Goal: Use online tool/utility

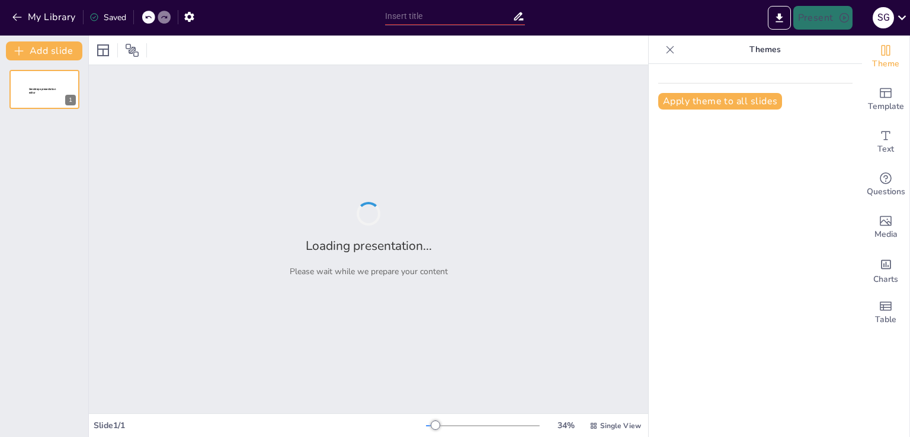
type input "Guía Práctica Clínica para el Diagnóstico y Manejo de Trastornos Hipertensivos …"
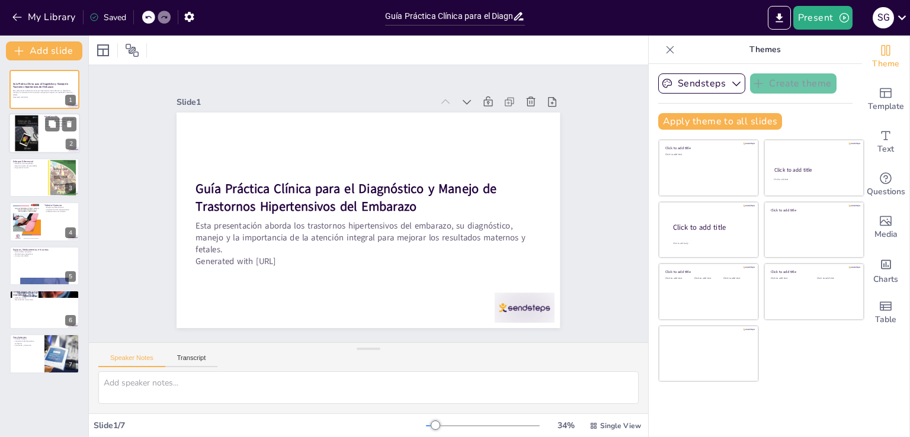
click at [47, 133] on div at bounding box center [44, 134] width 71 height 40
type textarea "Los trastornos hipertensivos del embarazo son una de las principales causas de …"
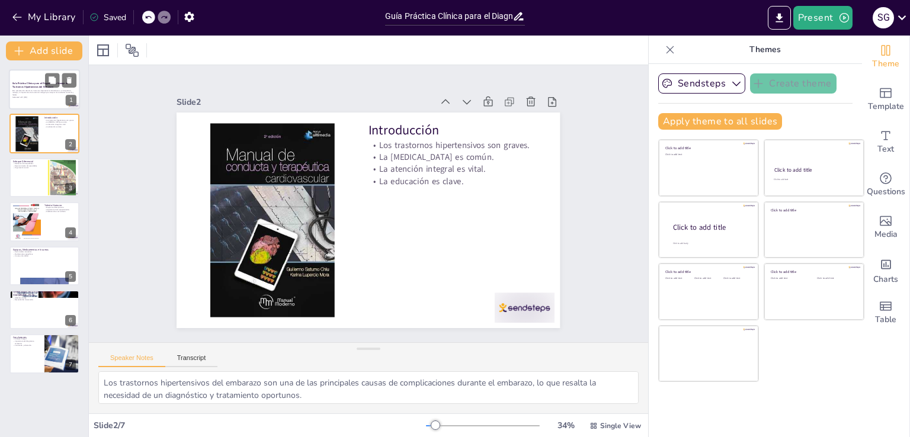
click at [41, 104] on div at bounding box center [44, 89] width 71 height 40
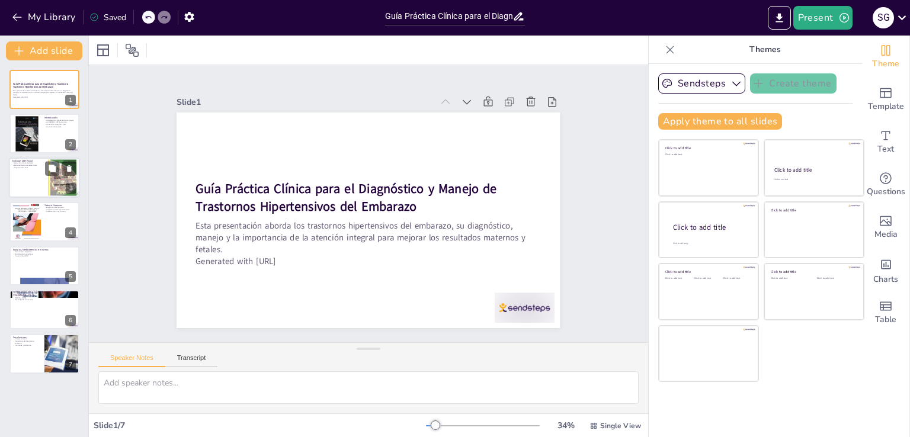
click at [33, 187] on div at bounding box center [44, 178] width 71 height 40
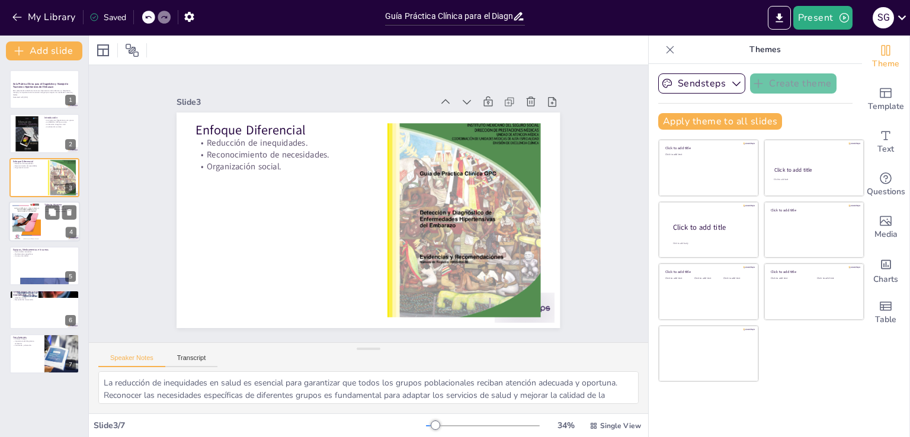
click at [19, 230] on div at bounding box center [26, 221] width 28 height 40
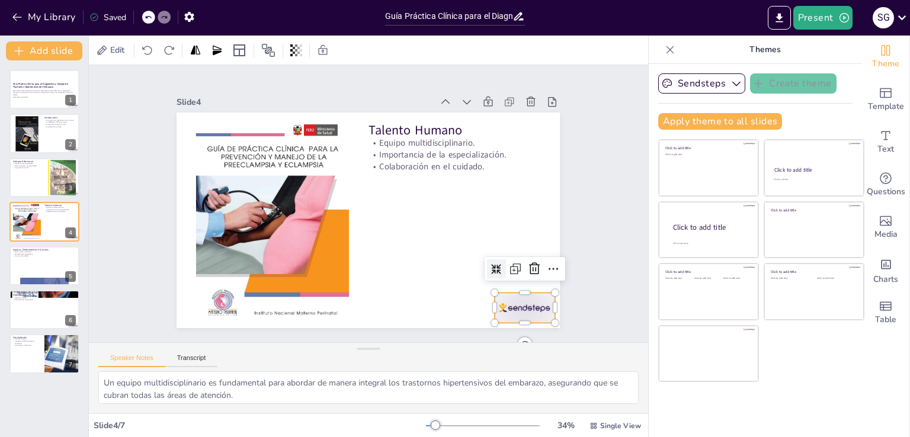
click at [514, 306] on div at bounding box center [525, 308] width 60 height 30
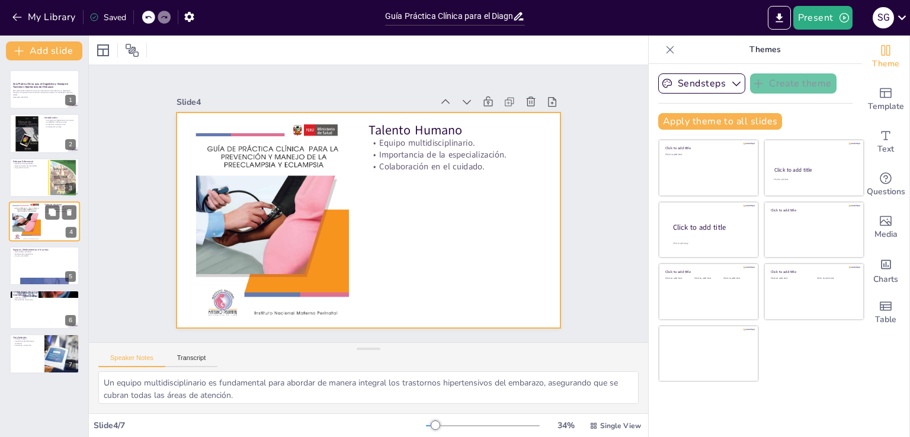
click at [47, 226] on div at bounding box center [44, 221] width 71 height 40
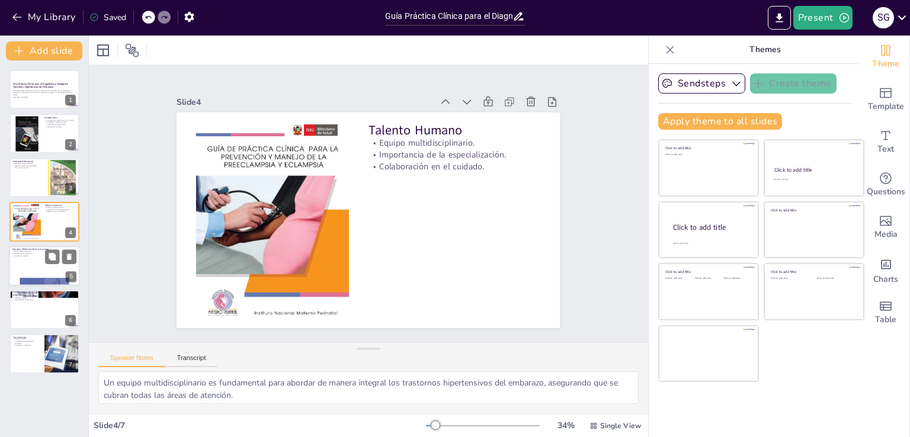
click at [36, 264] on div at bounding box center [44, 266] width 71 height 40
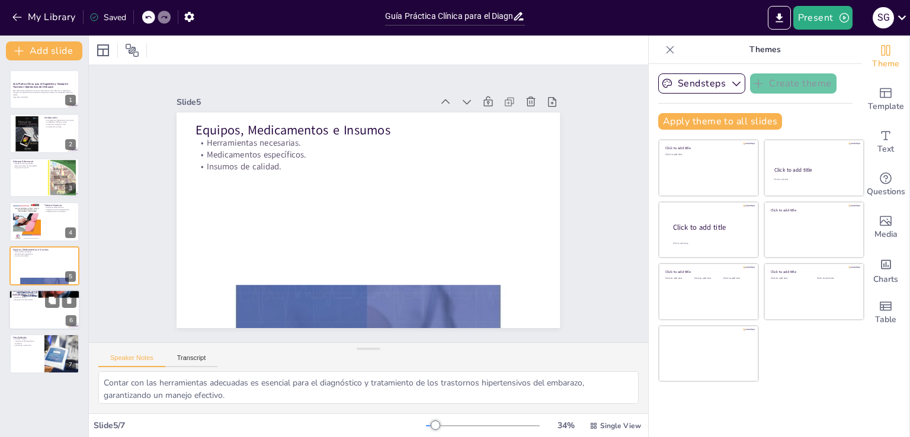
click at [38, 312] on div at bounding box center [44, 310] width 71 height 40
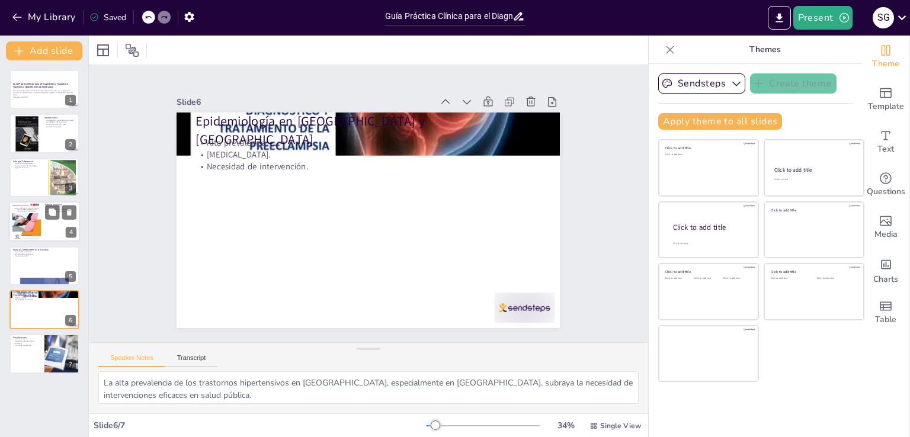
click at [25, 212] on div at bounding box center [26, 221] width 28 height 40
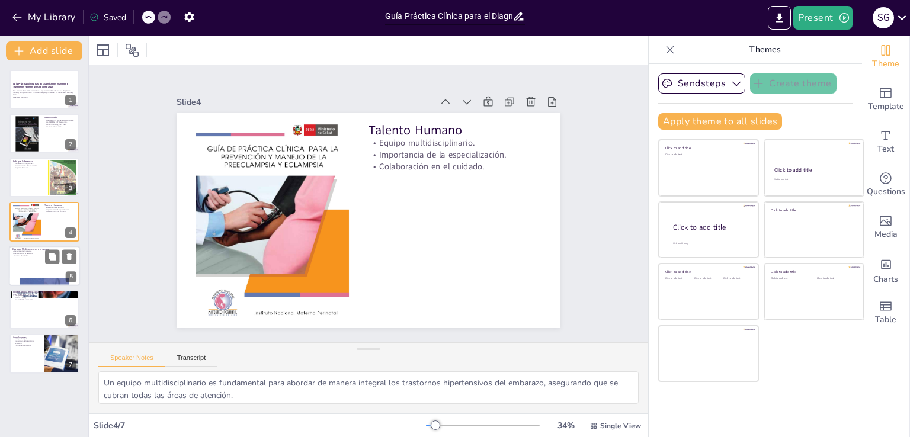
click at [33, 270] on div at bounding box center [44, 266] width 71 height 40
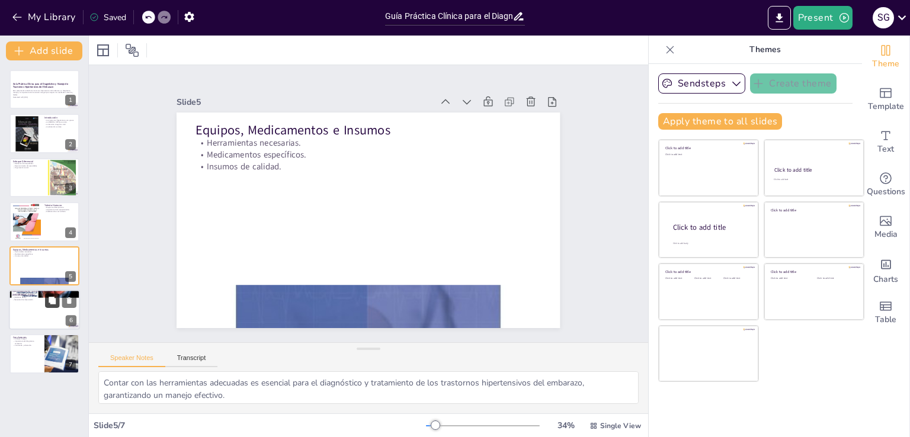
click at [50, 306] on button at bounding box center [52, 300] width 14 height 14
type textarea "La alta prevalencia de los trastornos hipertensivos en [GEOGRAPHIC_DATA], espec…"
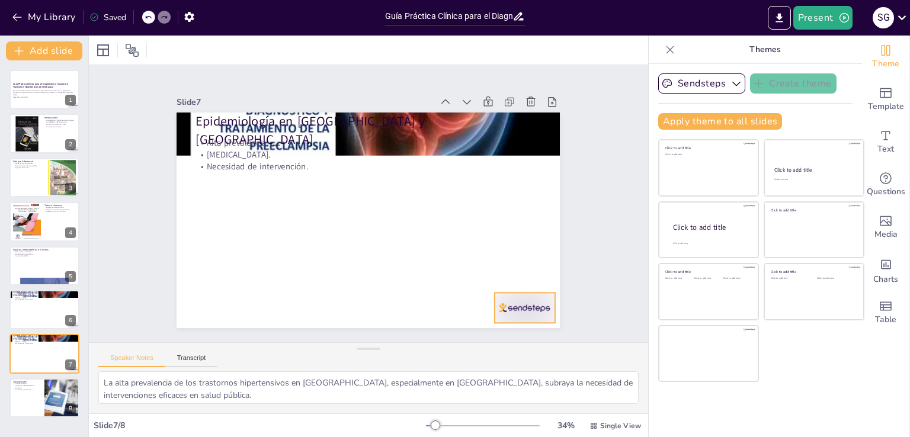
click at [509, 310] on div at bounding box center [513, 324] width 63 height 36
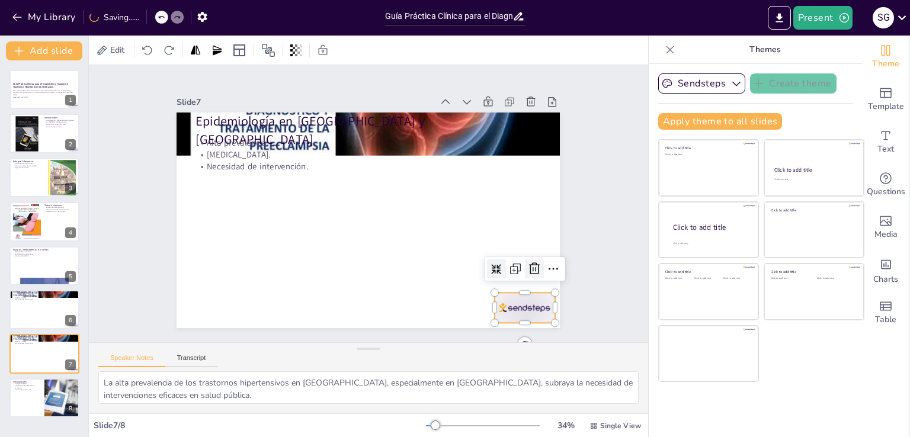
click at [529, 265] on icon at bounding box center [534, 269] width 11 height 12
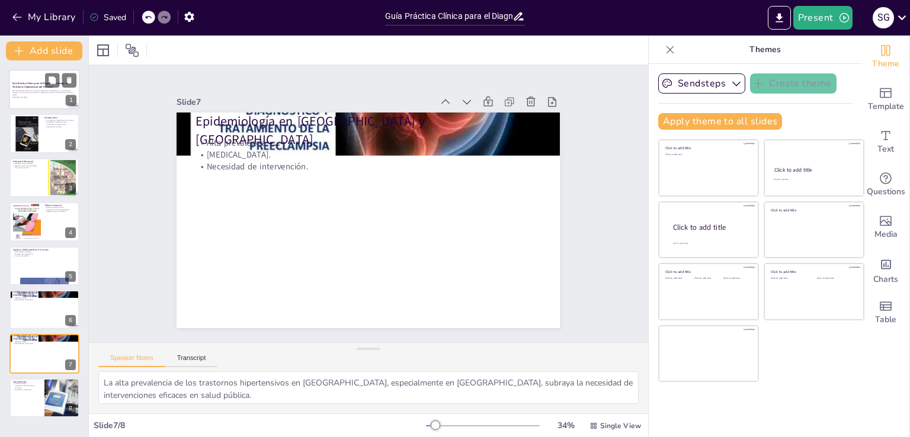
click at [30, 100] on div at bounding box center [44, 89] width 71 height 40
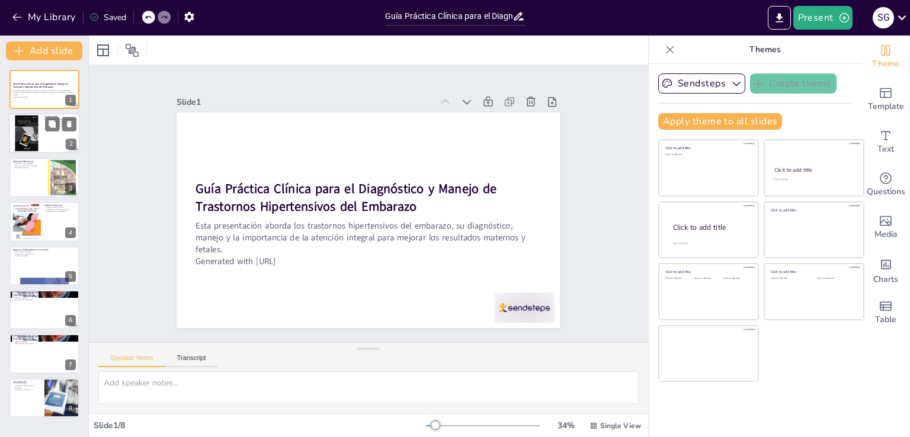
click at [37, 133] on div at bounding box center [26, 134] width 48 height 36
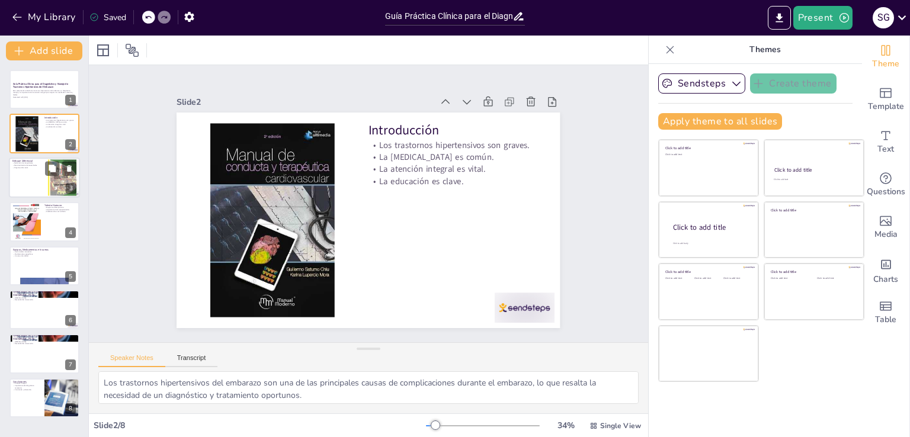
click at [41, 184] on div at bounding box center [44, 178] width 71 height 40
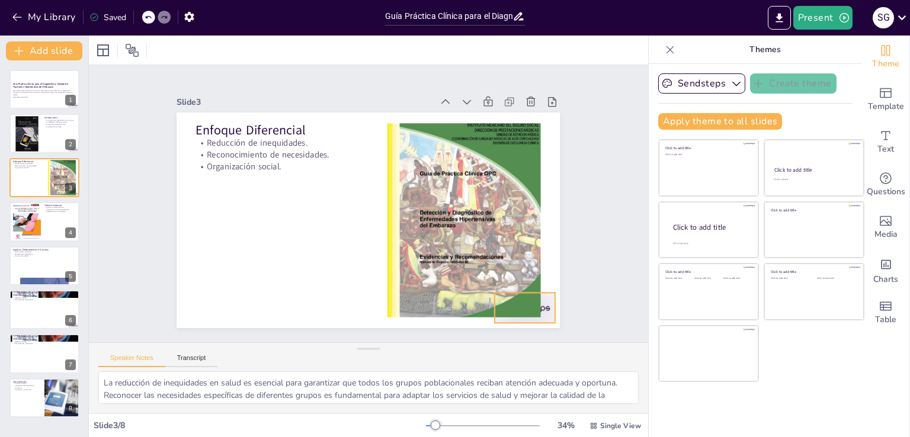
click at [541, 302] on div at bounding box center [525, 308] width 60 height 30
click at [33, 126] on div at bounding box center [26, 134] width 48 height 36
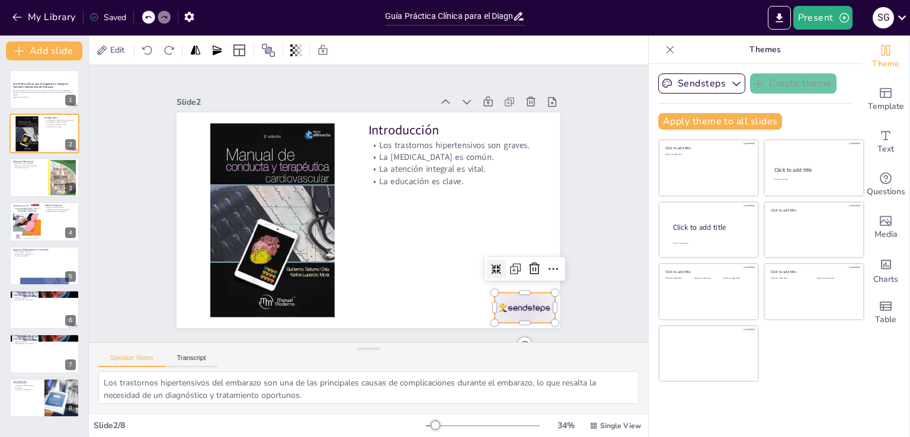
click at [507, 294] on div at bounding box center [525, 308] width 60 height 30
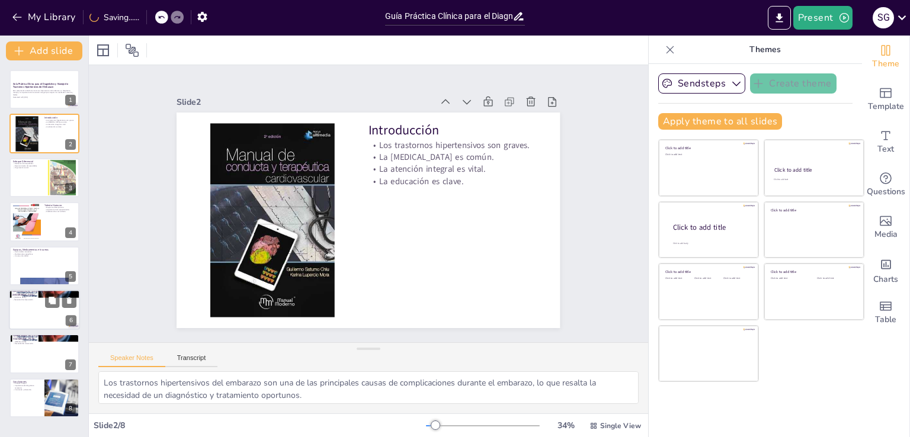
click at [50, 324] on div at bounding box center [44, 310] width 71 height 40
type textarea "La alta prevalencia de los trastornos hipertensivos en [GEOGRAPHIC_DATA], espec…"
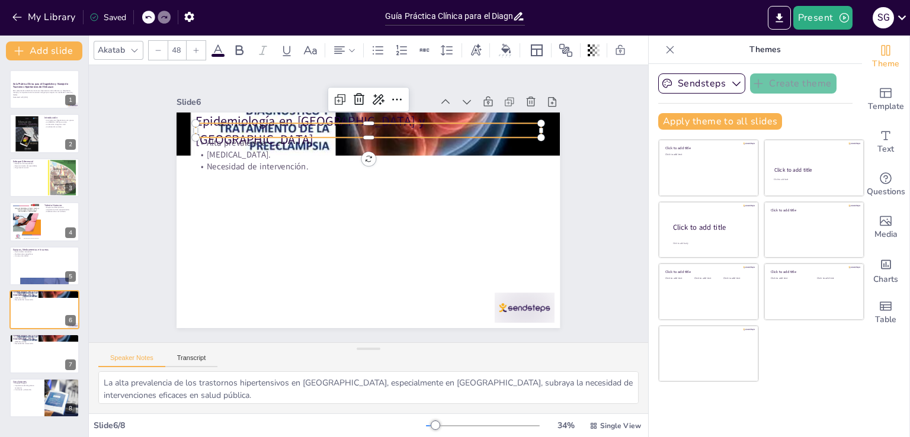
click at [289, 125] on p "Epidemiología en [GEOGRAPHIC_DATA] y [GEOGRAPHIC_DATA]" at bounding box center [368, 131] width 345 height 36
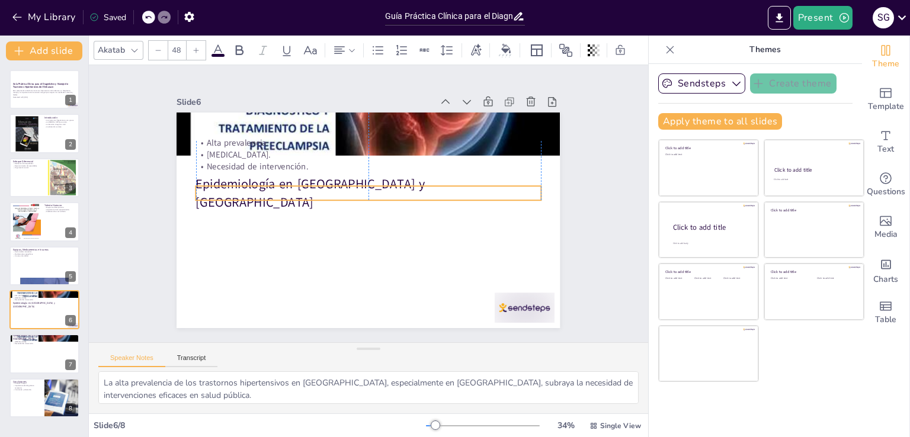
drag, startPoint x: 360, startPoint y: 132, endPoint x: 357, endPoint y: 194, distance: 62.8
click at [357, 113] on div "Epidemiología en [GEOGRAPHIC_DATA] y [GEOGRAPHIC_DATA] prevalencia. [MEDICAL_DA…" at bounding box center [368, 113] width 383 height 0
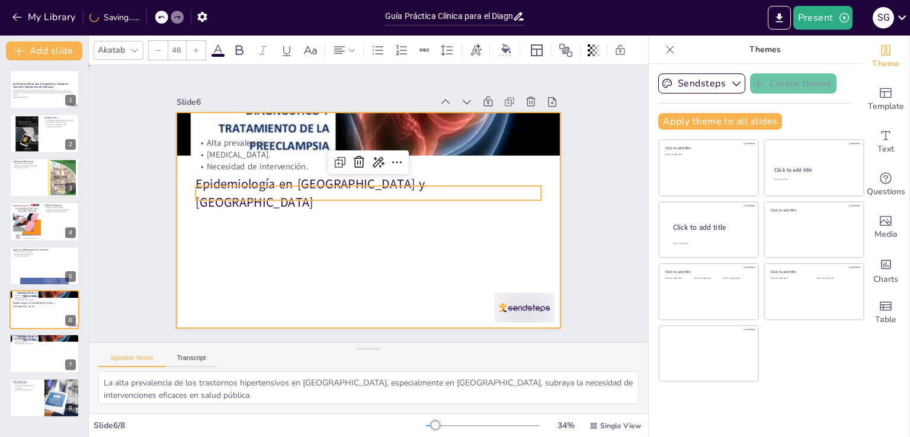
click at [329, 228] on div at bounding box center [368, 221] width 383 height 216
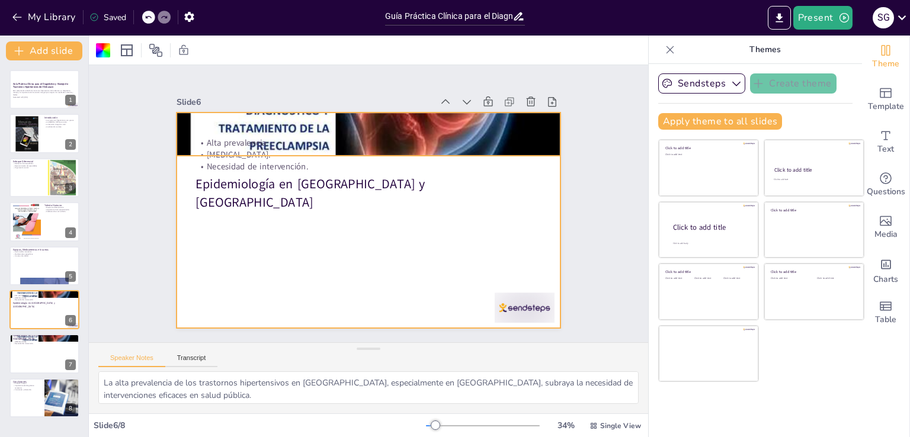
click at [258, 116] on div at bounding box center [368, 134] width 383 height 496
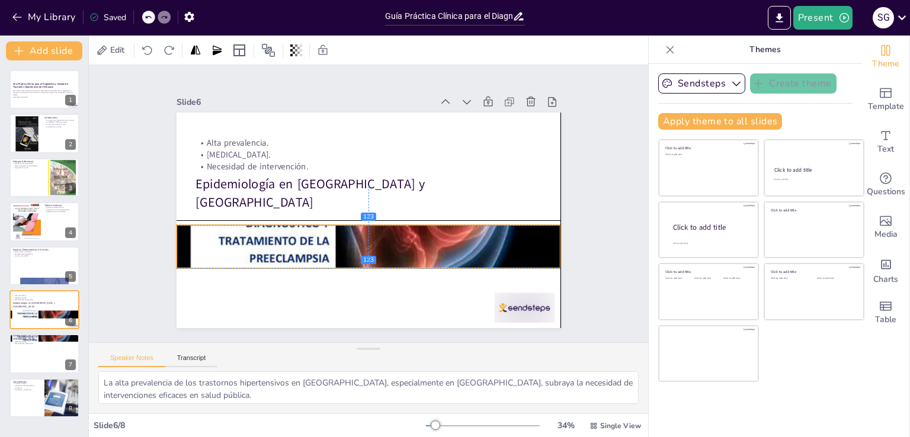
drag, startPoint x: 258, startPoint y: 116, endPoint x: 258, endPoint y: 228, distance: 112.0
click at [258, 228] on div at bounding box center [368, 246] width 383 height 496
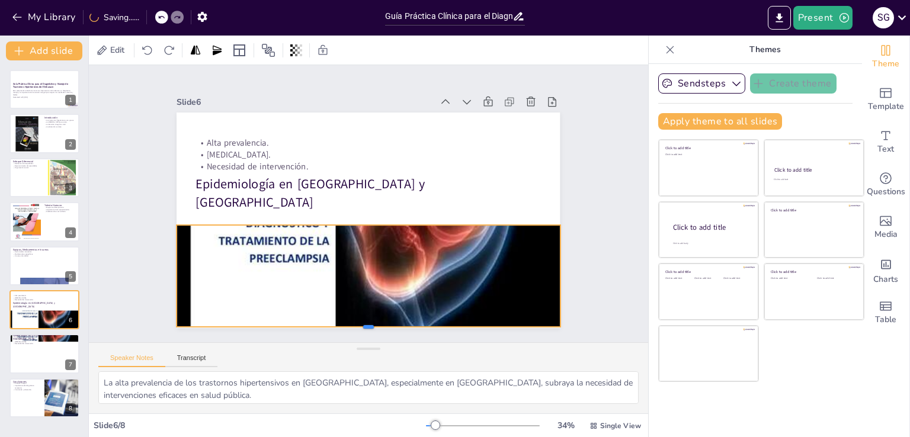
drag, startPoint x: 362, startPoint y: 267, endPoint x: 363, endPoint y: 302, distance: 35.0
click at [361, 327] on div at bounding box center [368, 331] width 383 height 9
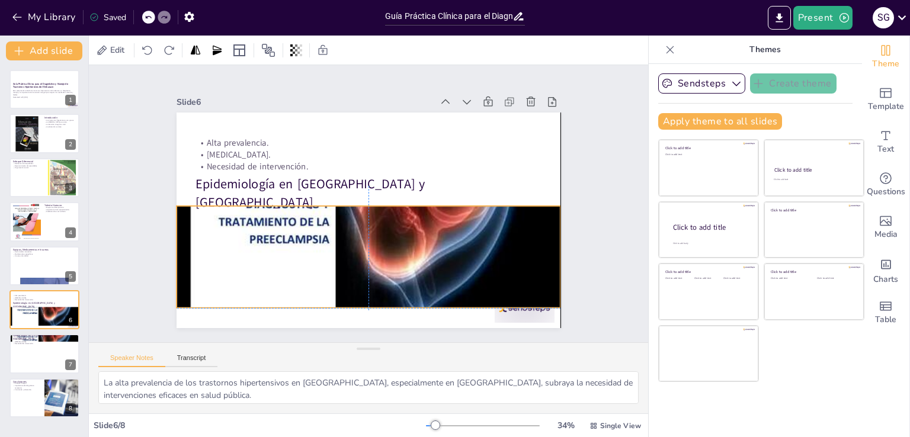
drag, startPoint x: 359, startPoint y: 221, endPoint x: 360, endPoint y: 204, distance: 16.6
click at [360, 204] on div at bounding box center [368, 227] width 383 height 496
click at [359, 308] on div at bounding box center [368, 312] width 383 height 9
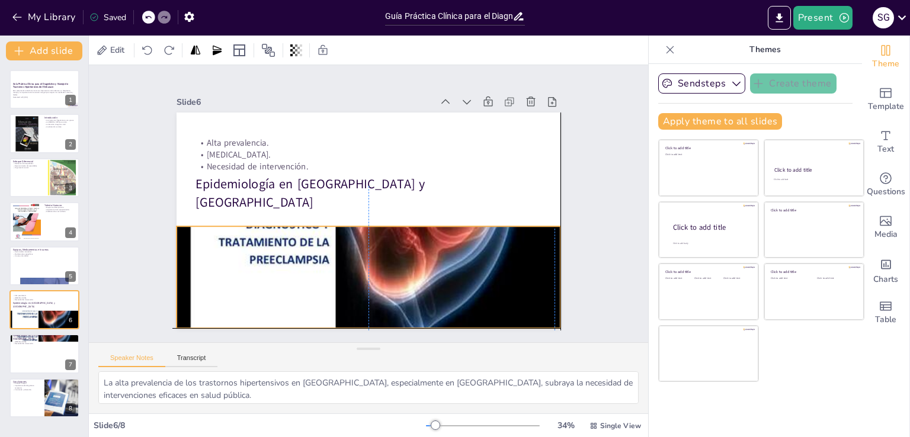
drag, startPoint x: 357, startPoint y: 256, endPoint x: 353, endPoint y: 278, distance: 22.9
click at [353, 278] on div at bounding box center [368, 247] width 383 height 496
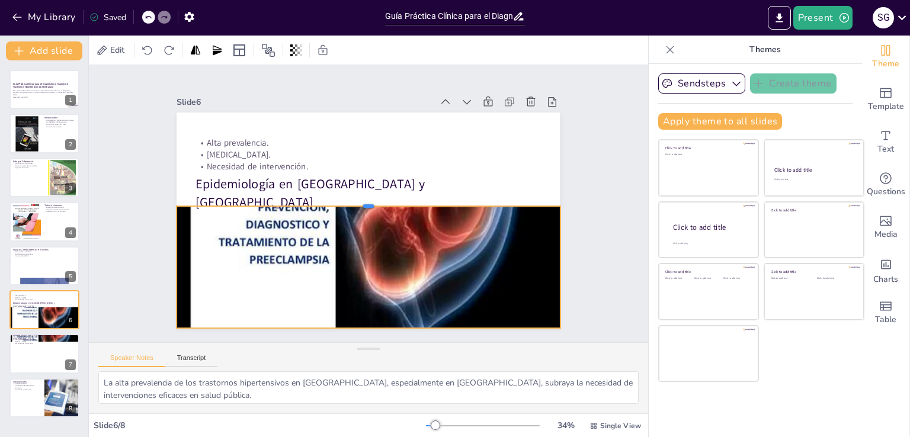
drag, startPoint x: 361, startPoint y: 220, endPoint x: 365, endPoint y: 200, distance: 20.5
click at [365, 200] on div at bounding box center [368, 201] width 383 height 9
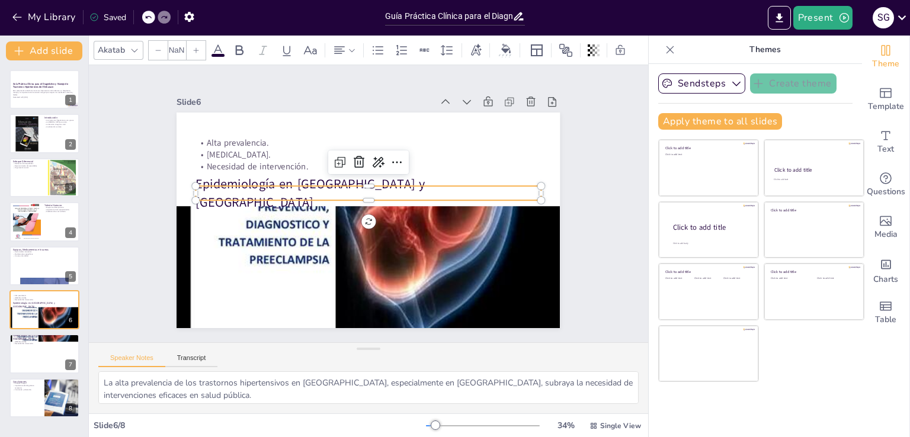
type input "48"
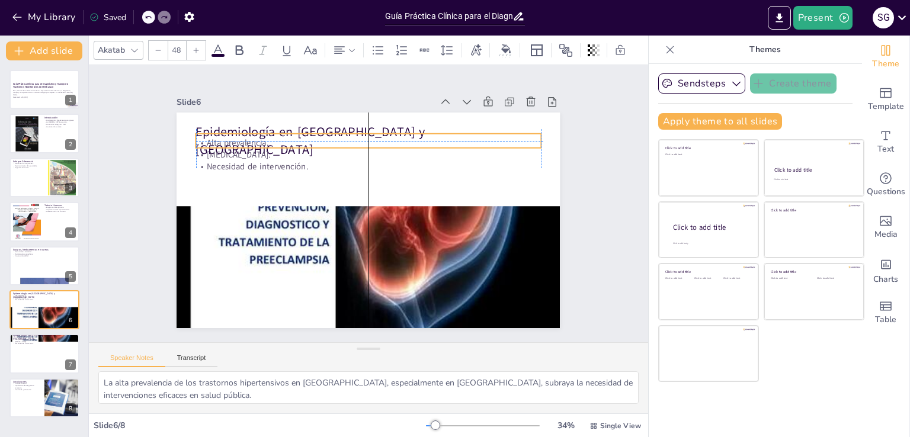
drag, startPoint x: 275, startPoint y: 181, endPoint x: 277, endPoint y: 114, distance: 66.4
click at [277, 113] on div "Epidemiología en [GEOGRAPHIC_DATA] y [GEOGRAPHIC_DATA] prevalencia. [MEDICAL_DA…" at bounding box center [368, 113] width 383 height 0
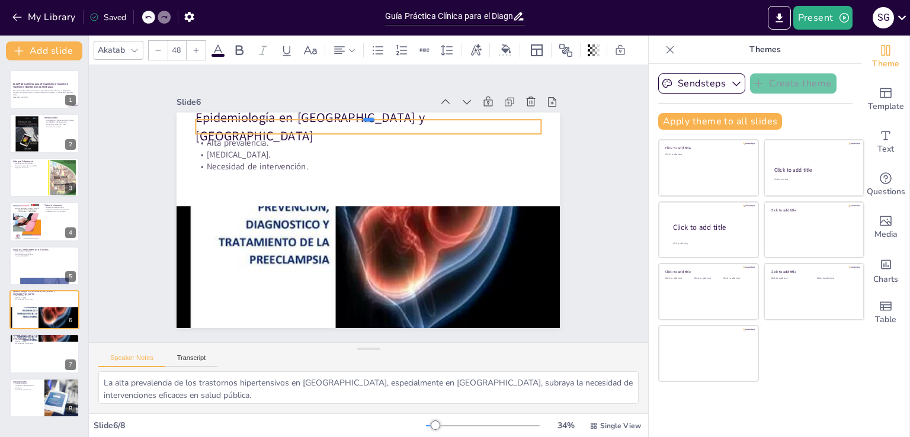
click at [277, 114] on div at bounding box center [368, 114] width 345 height 9
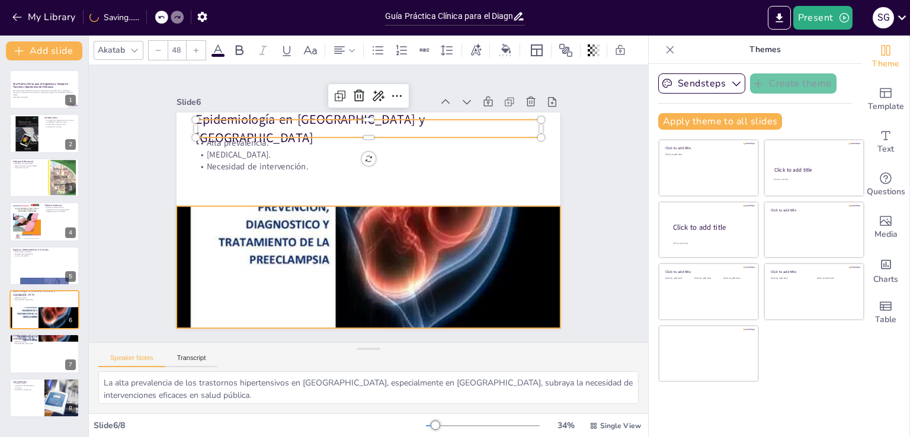
click at [316, 213] on div at bounding box center [368, 247] width 383 height 496
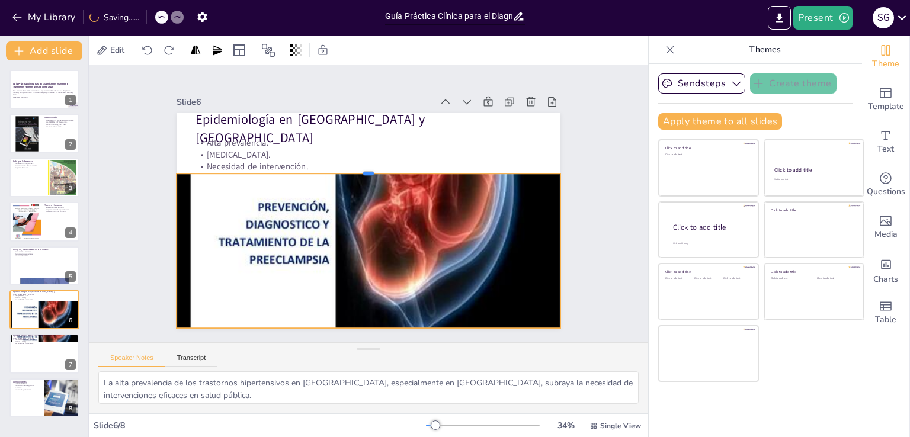
drag, startPoint x: 360, startPoint y: 200, endPoint x: 359, endPoint y: 168, distance: 32.6
click at [359, 168] on div at bounding box center [368, 168] width 383 height 9
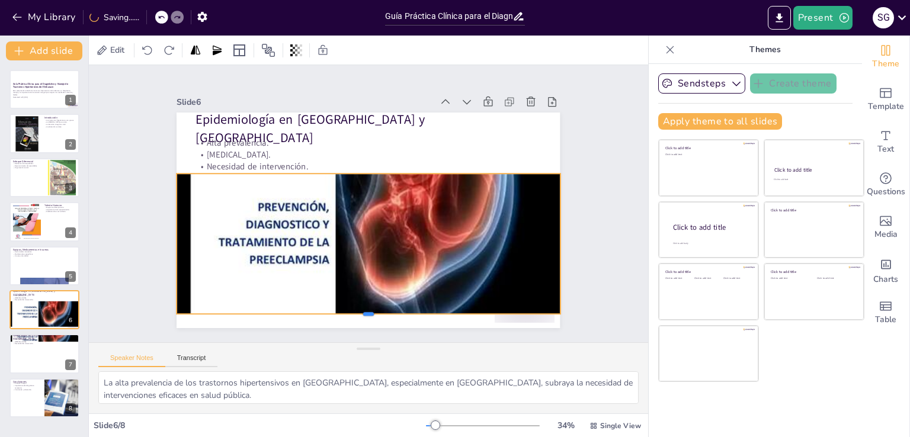
drag, startPoint x: 360, startPoint y: 325, endPoint x: 369, endPoint y: 277, distance: 49.4
click at [367, 285] on div "Epidemiología en [GEOGRAPHIC_DATA] y [GEOGRAPHIC_DATA] prevalencia. [MEDICAL_DA…" at bounding box center [368, 221] width 383 height 216
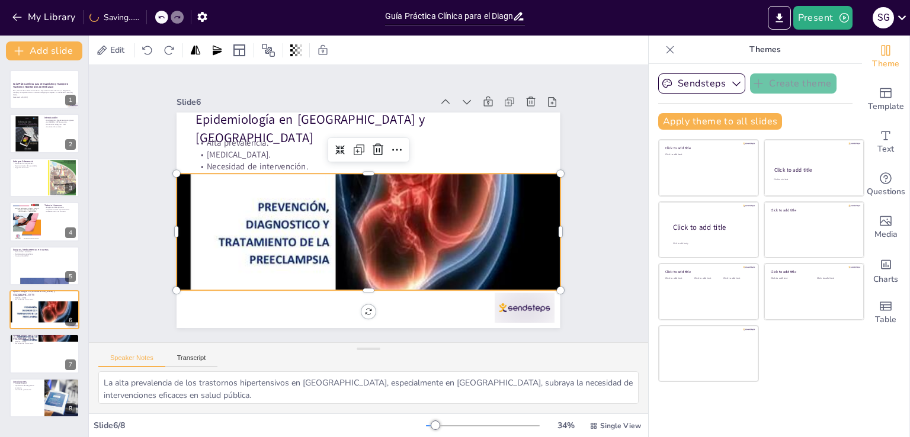
click at [369, 275] on div at bounding box center [368, 247] width 383 height 496
click at [527, 302] on div at bounding box center [525, 308] width 60 height 30
click at [384, 275] on div at bounding box center [368, 247] width 383 height 496
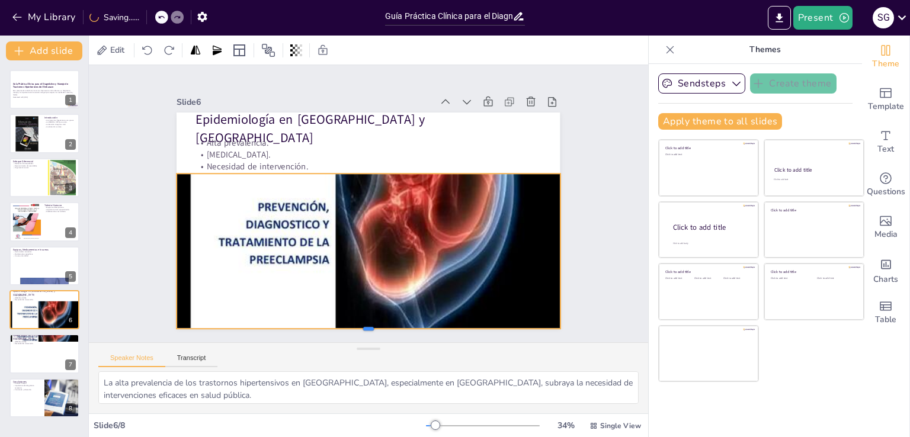
drag, startPoint x: 361, startPoint y: 286, endPoint x: 358, endPoint y: 321, distance: 35.1
click at [358, 323] on div at bounding box center [355, 332] width 382 height 49
click at [358, 321] on div at bounding box center [368, 247] width 383 height 496
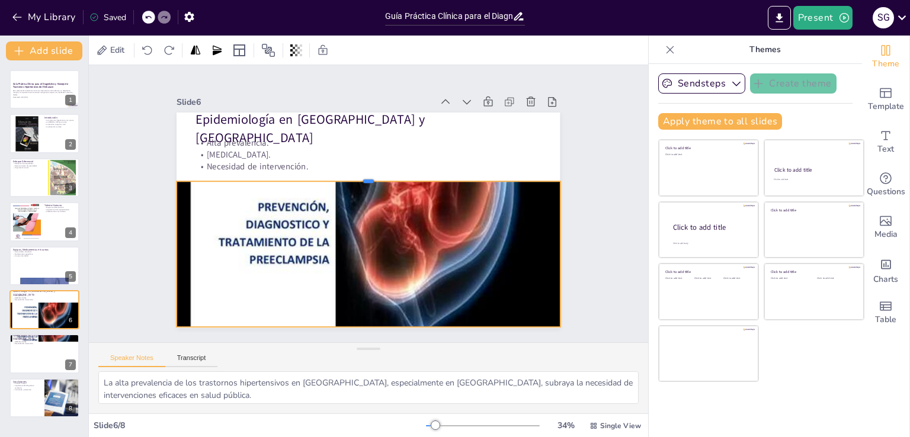
drag, startPoint x: 361, startPoint y: 169, endPoint x: 354, endPoint y: 177, distance: 10.1
click at [354, 177] on div "Epidemiología en [GEOGRAPHIC_DATA] y [GEOGRAPHIC_DATA] prevalencia. [MEDICAL_DA…" at bounding box center [368, 221] width 383 height 216
click at [355, 176] on div at bounding box center [368, 176] width 383 height 9
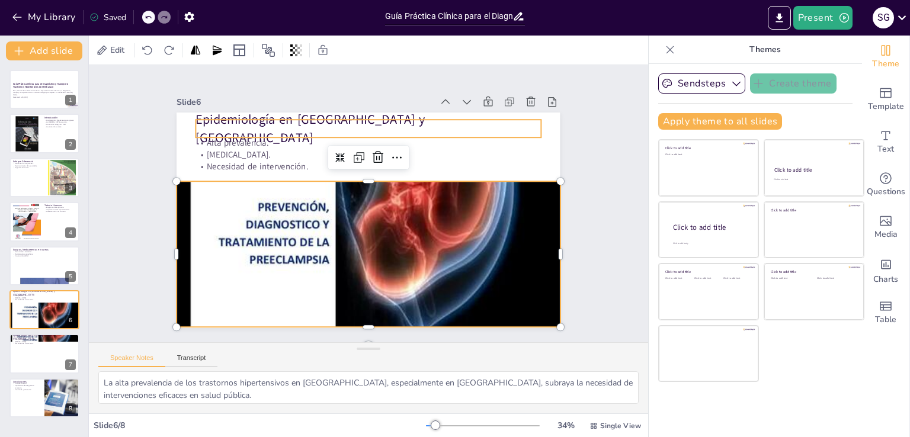
click at [196, 126] on p "Epidemiología en [GEOGRAPHIC_DATA] y [GEOGRAPHIC_DATA]" at bounding box center [368, 129] width 345 height 36
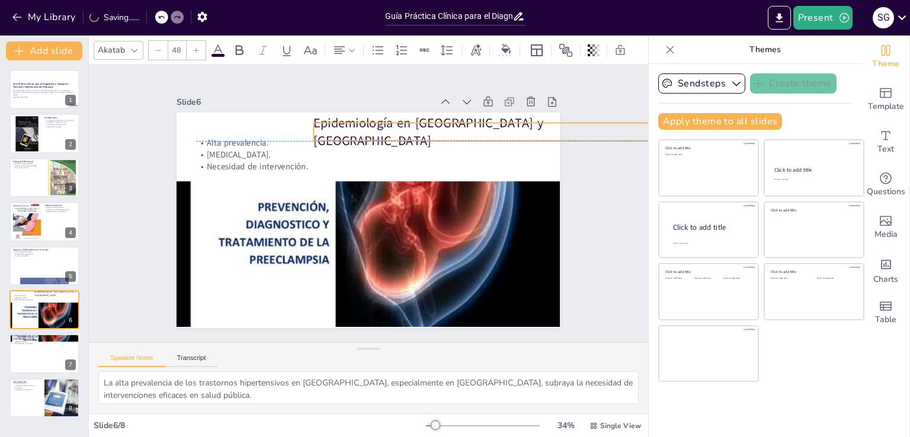
drag, startPoint x: 261, startPoint y: 124, endPoint x: 379, endPoint y: 123, distance: 117.9
click at [379, 123] on p "Epidemiología en [GEOGRAPHIC_DATA] y [GEOGRAPHIC_DATA]" at bounding box center [486, 132] width 345 height 36
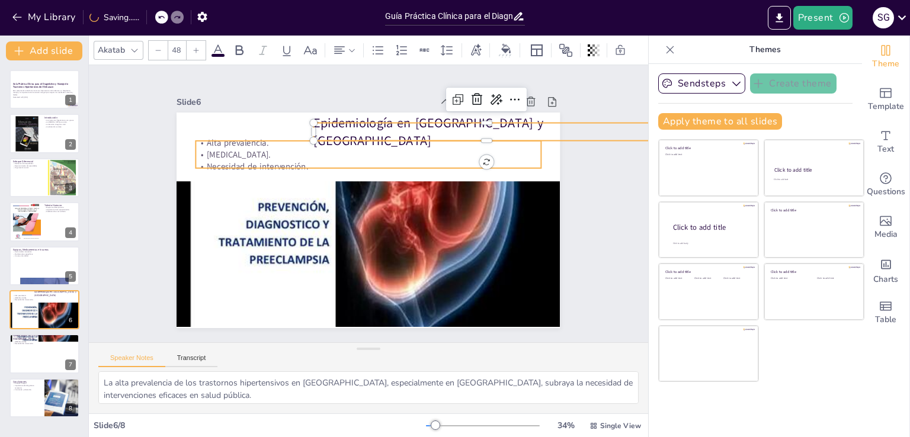
click at [353, 148] on p "[MEDICAL_DATA]." at bounding box center [373, 155] width 344 height 48
type input "32"
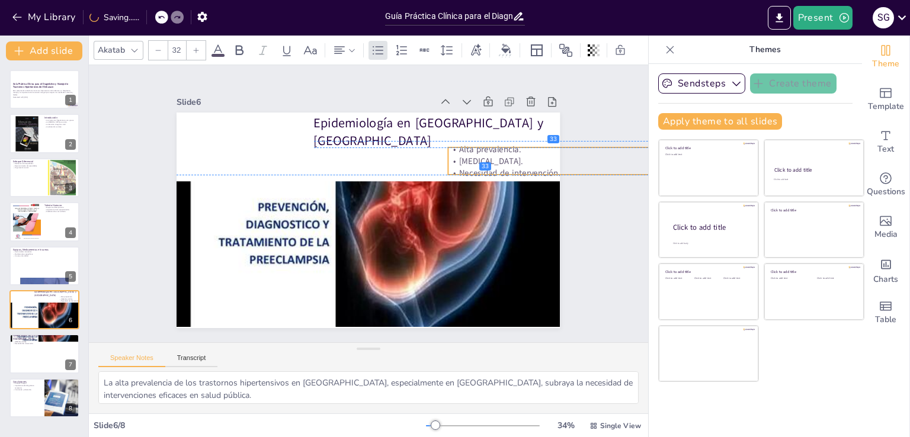
drag, startPoint x: 212, startPoint y: 143, endPoint x: 440, endPoint y: 150, distance: 227.6
click at [464, 148] on p "Alta prevalencia." at bounding box center [620, 149] width 345 height 12
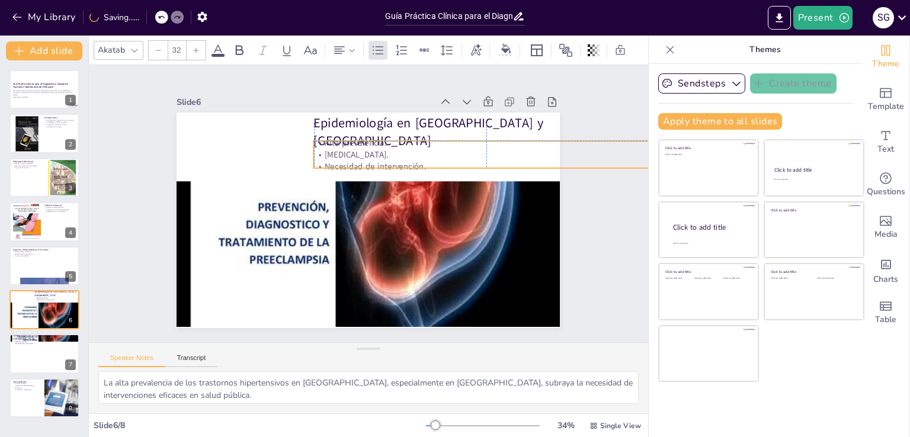
drag, startPoint x: 462, startPoint y: 147, endPoint x: 326, endPoint y: 139, distance: 135.9
click at [326, 139] on p "Alta prevalencia." at bounding box center [486, 143] width 345 height 12
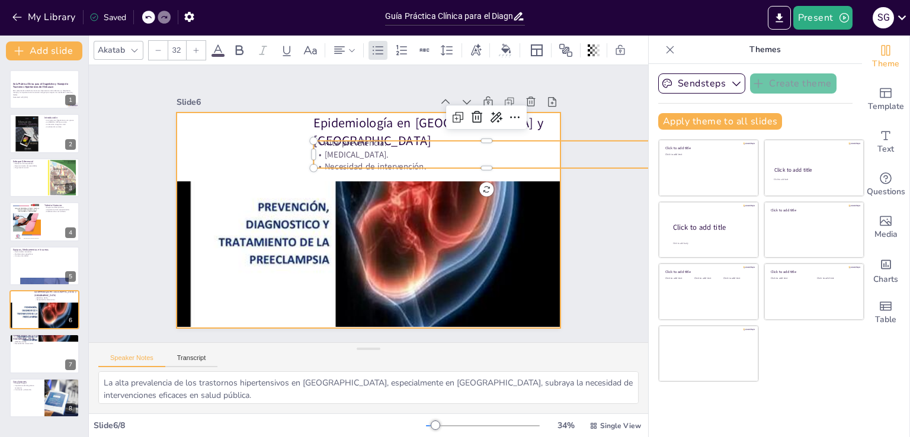
click at [213, 138] on div at bounding box center [367, 220] width 404 height 255
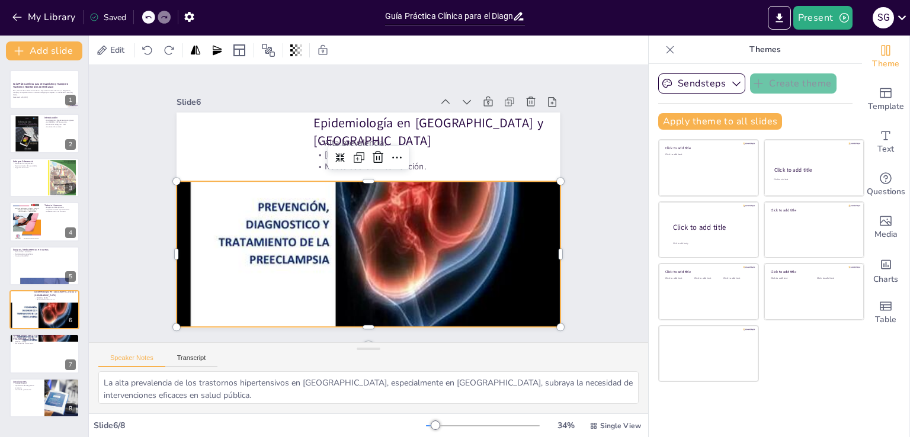
click at [309, 177] on div at bounding box center [368, 247] width 383 height 496
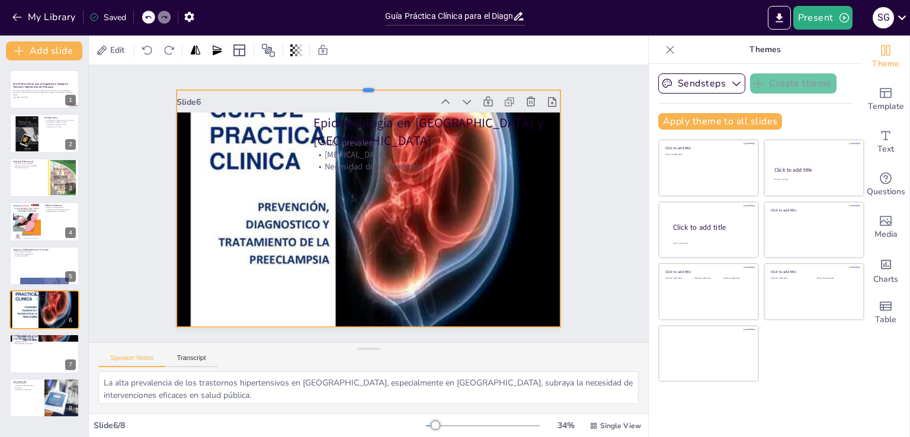
drag, startPoint x: 362, startPoint y: 175, endPoint x: 374, endPoint y: 84, distance: 92.1
click at [374, 84] on div at bounding box center [381, 86] width 382 height 50
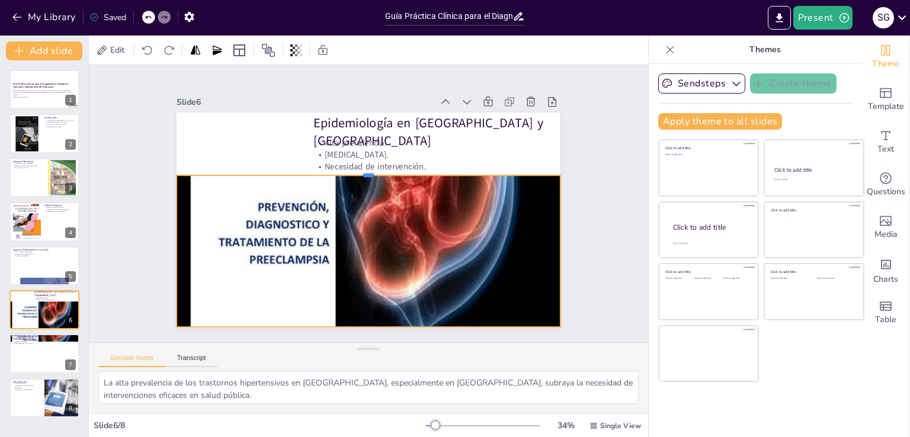
drag, startPoint x: 357, startPoint y: 84, endPoint x: 339, endPoint y: 169, distance: 87.3
click at [339, 169] on div at bounding box center [368, 170] width 383 height 9
click at [572, 186] on div "Slide 1 Guía Práctica Clínica para el Diagnóstico y Manejo de Trastornos Hipert…" at bounding box center [368, 203] width 450 height 249
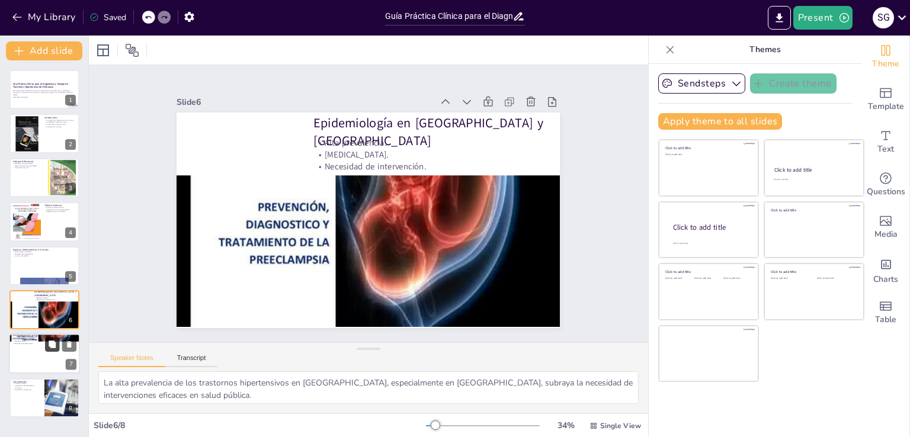
click at [55, 338] on button at bounding box center [52, 345] width 14 height 14
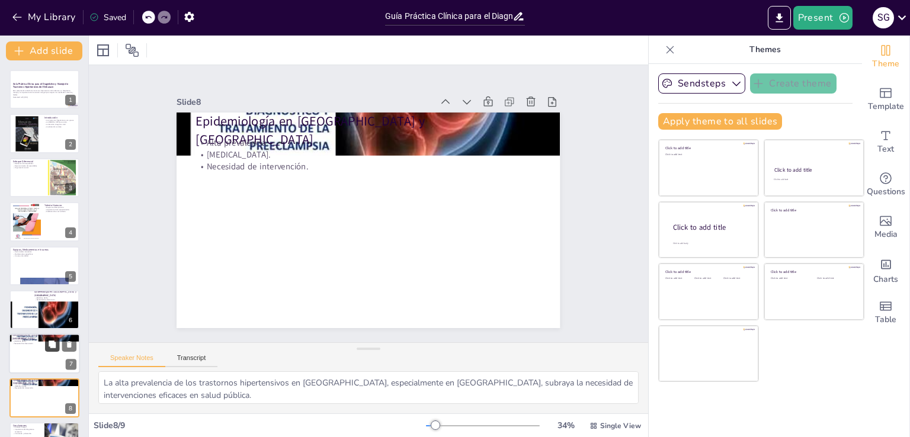
scroll to position [33, 0]
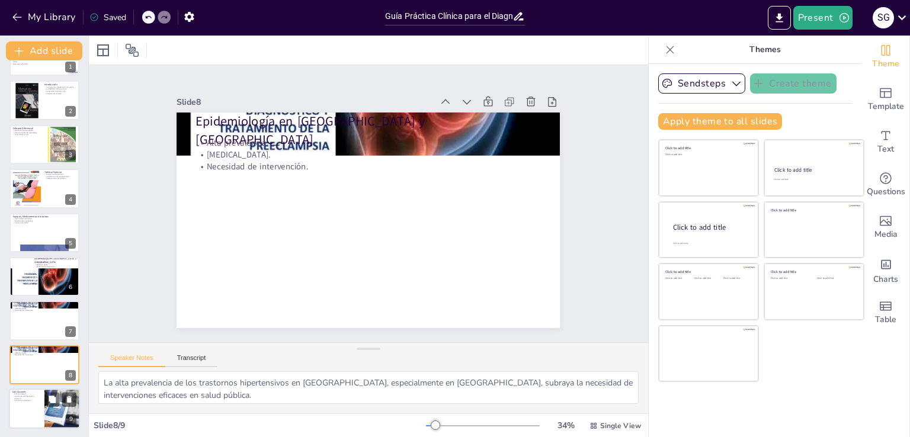
click at [45, 395] on button at bounding box center [52, 399] width 14 height 14
type textarea "Un enfoque integral en el manejo de los trastornos hipertensivos es esencial pa…"
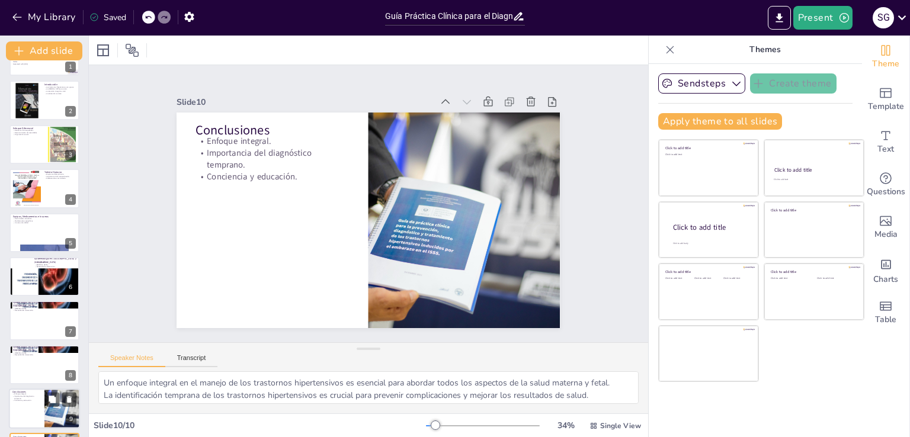
scroll to position [78, 0]
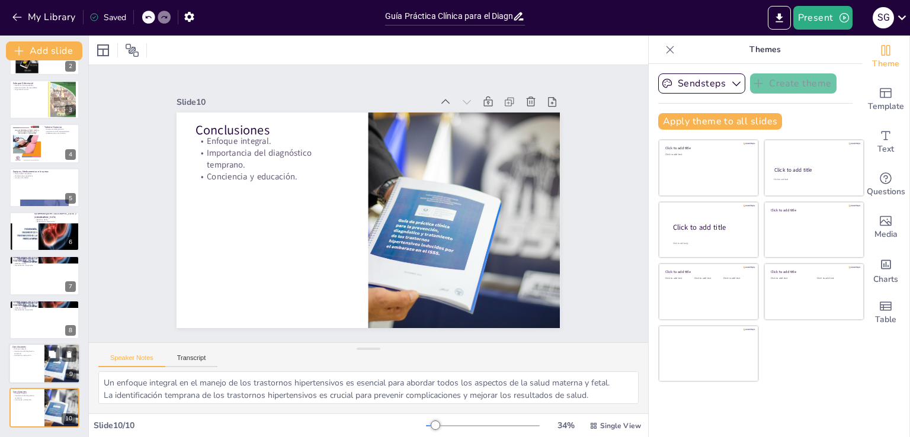
click at [40, 379] on div at bounding box center [44, 364] width 71 height 40
click at [526, 98] on icon at bounding box center [531, 102] width 12 height 12
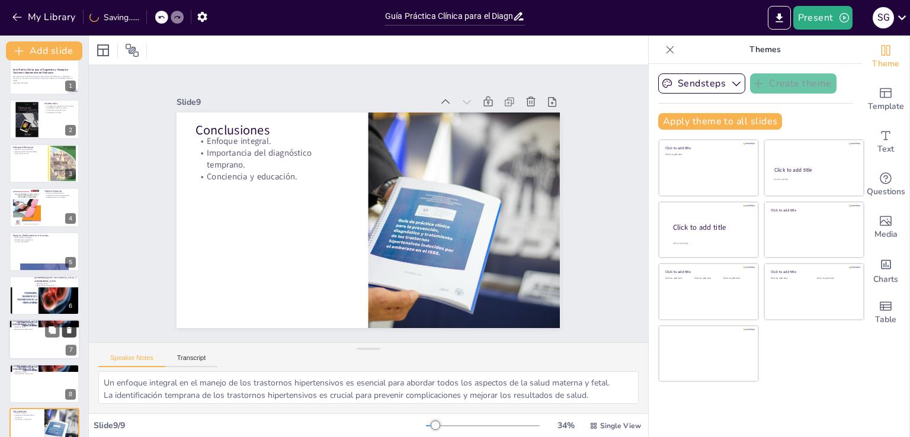
scroll to position [0, 0]
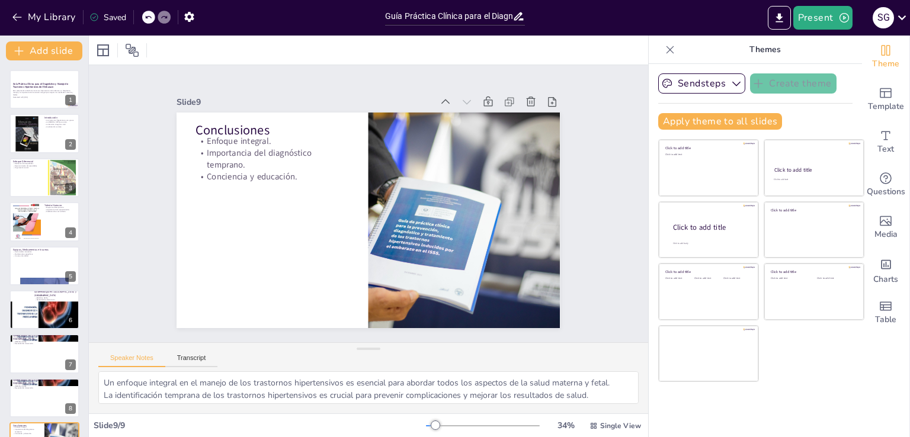
click at [816, 17] on button "Present" at bounding box center [822, 18] width 59 height 24
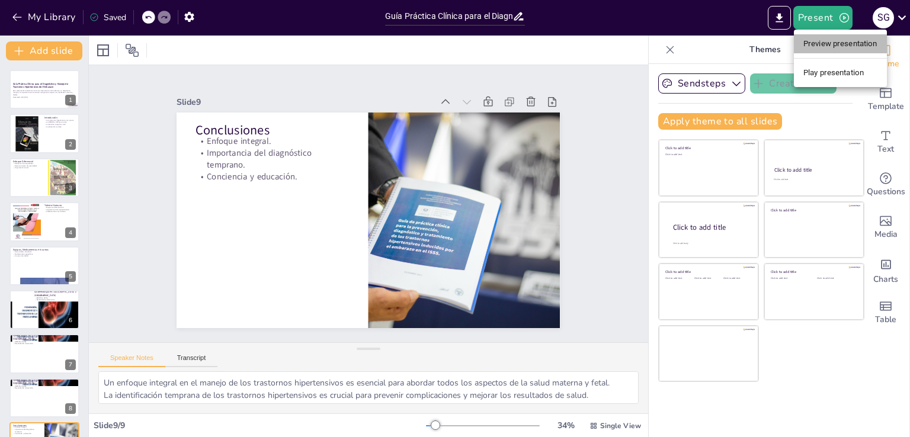
click at [820, 42] on li "Preview presentation" at bounding box center [840, 43] width 93 height 19
